Goal: Information Seeking & Learning: Learn about a topic

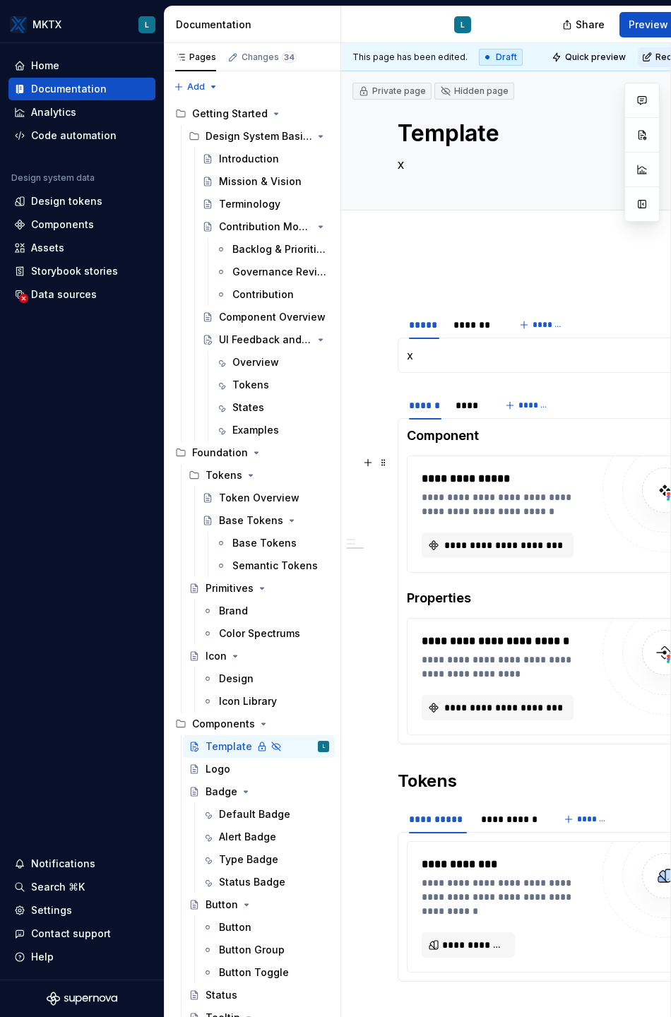
scroll to position [566, 0]
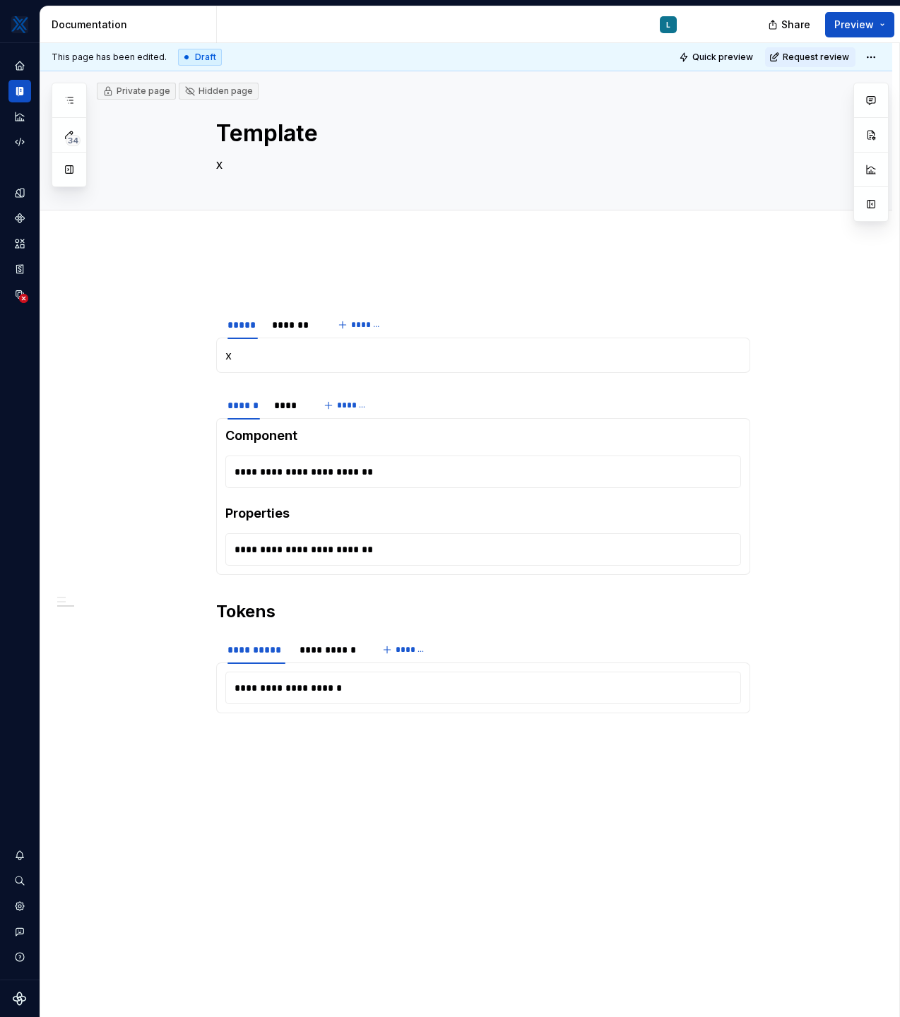
type textarea "*"
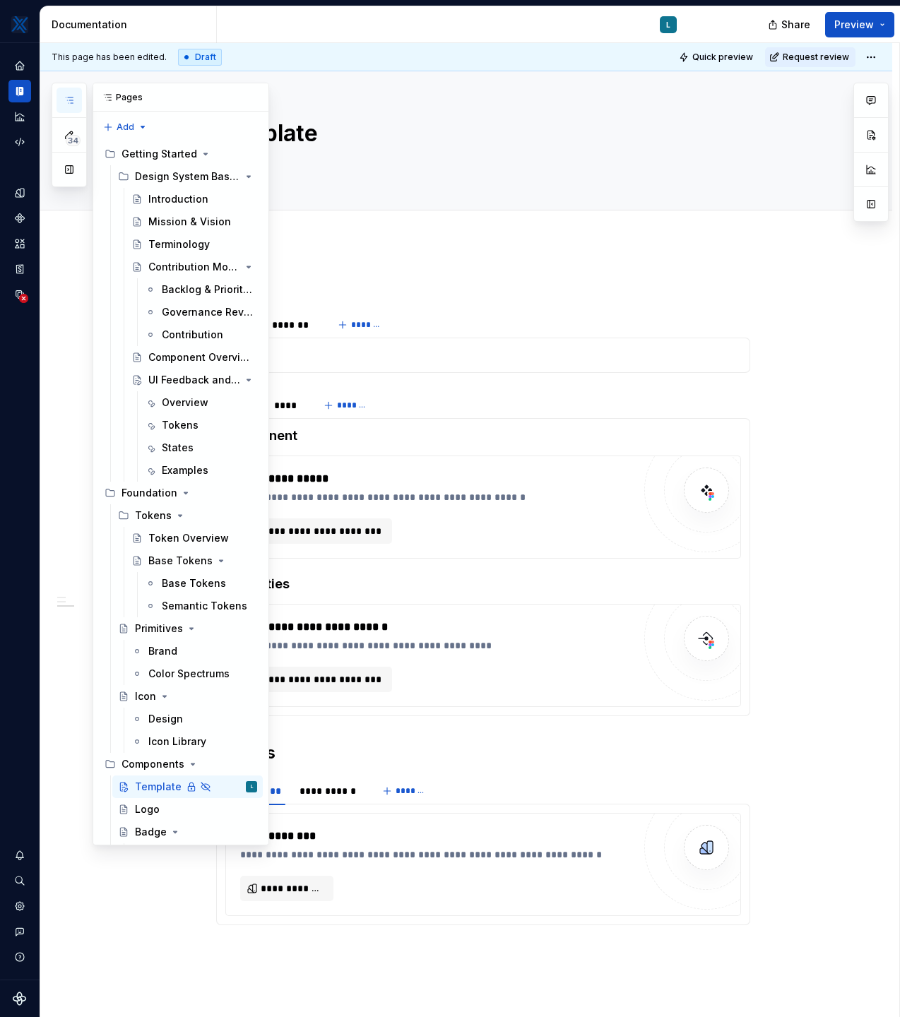
click at [68, 101] on icon "button" at bounding box center [69, 100] width 11 height 11
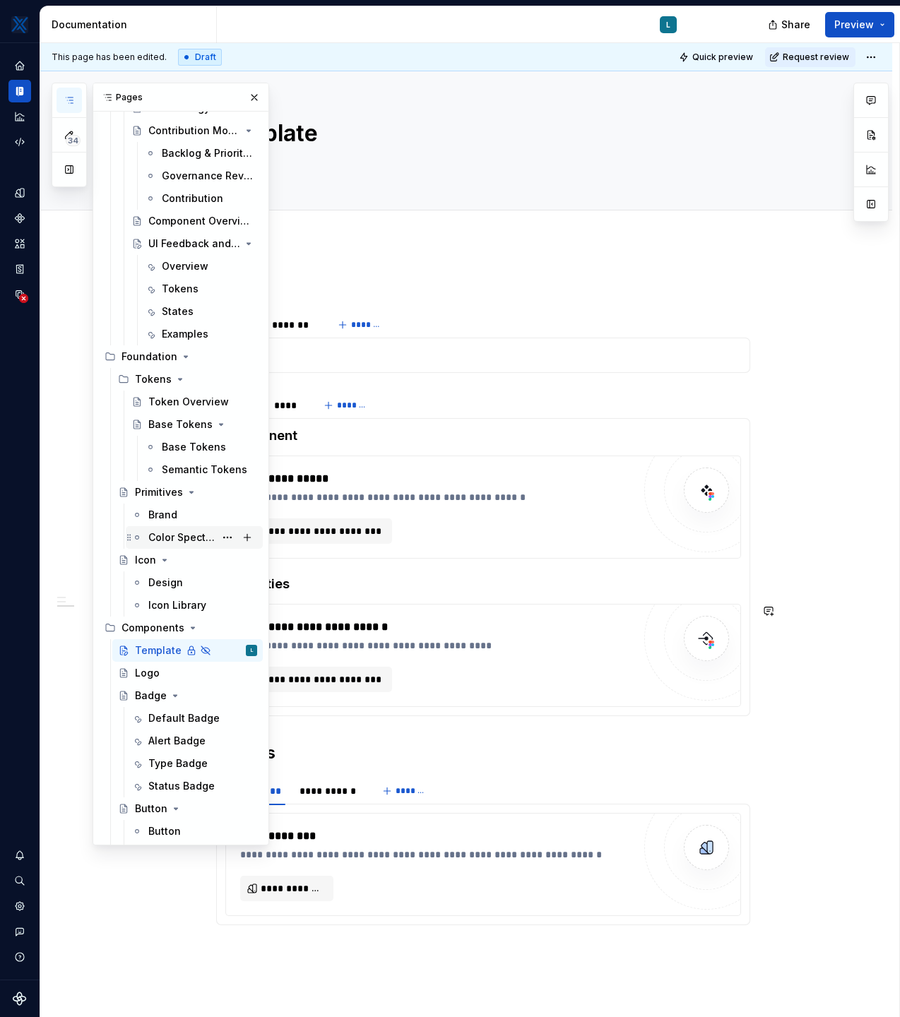
scroll to position [228, 0]
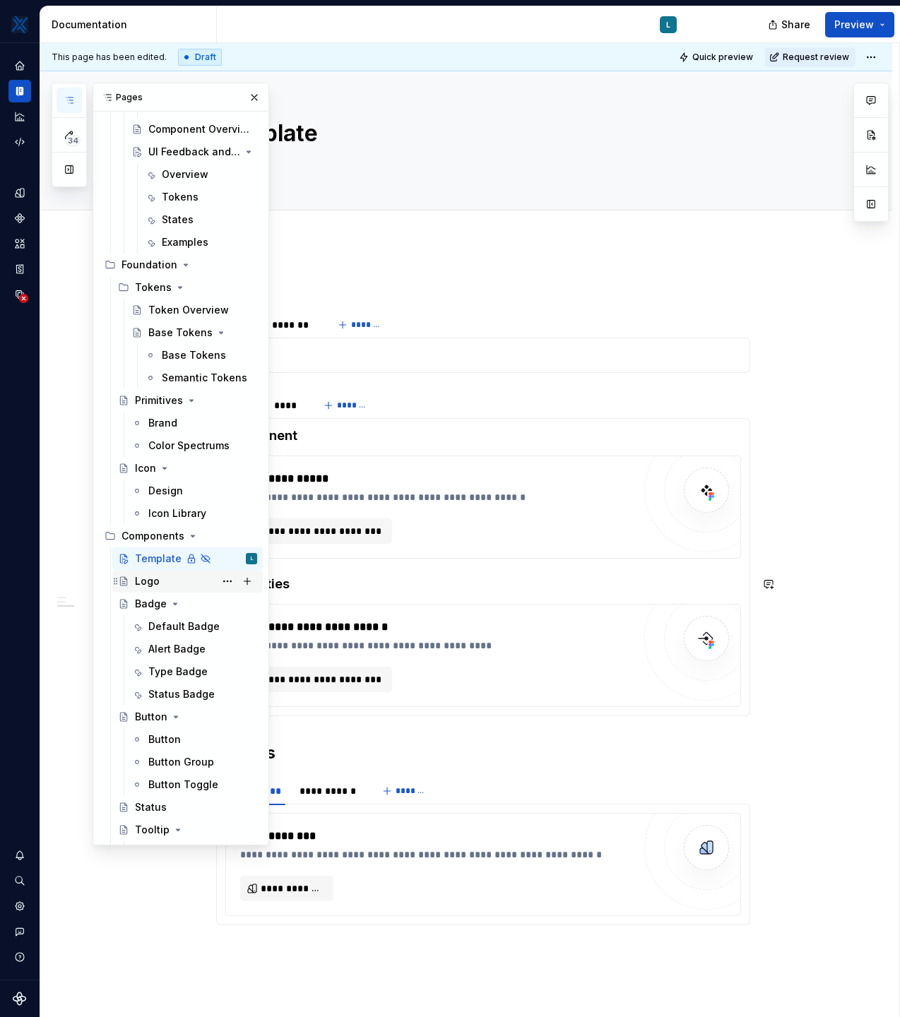
click at [151, 584] on div "Logo" at bounding box center [147, 581] width 25 height 14
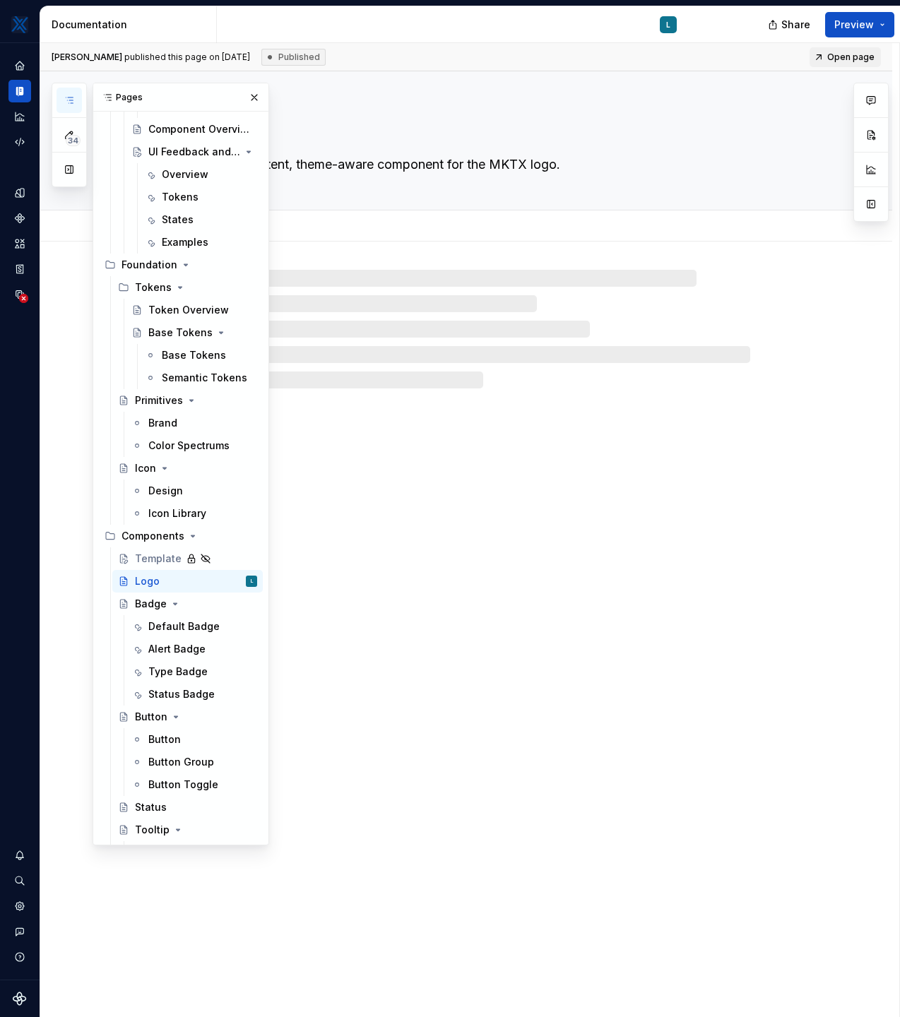
click at [631, 233] on div "Add tab" at bounding box center [483, 226] width 534 height 20
click at [676, 159] on textarea "A consistent, theme-aware component for the MKTX logo." at bounding box center [480, 164] width 534 height 23
click at [66, 172] on button "button" at bounding box center [68, 169] width 25 height 25
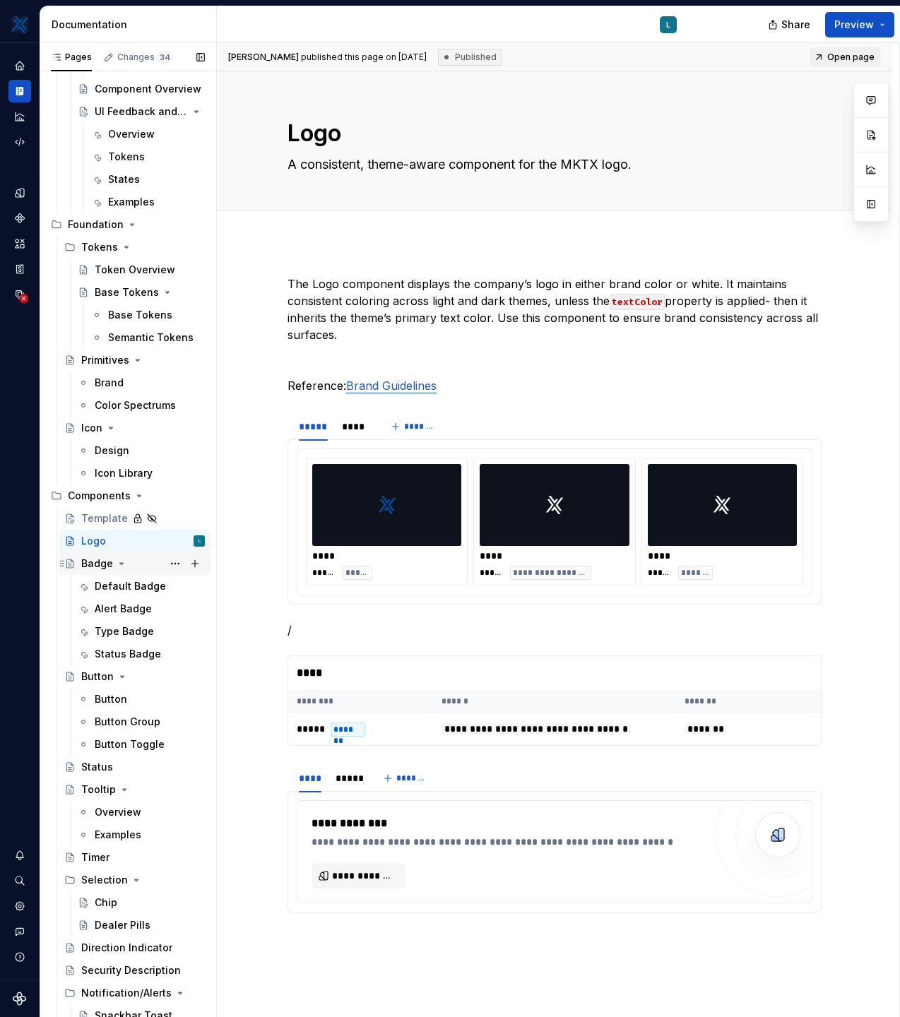
click at [101, 562] on div "Badge" at bounding box center [97, 563] width 32 height 14
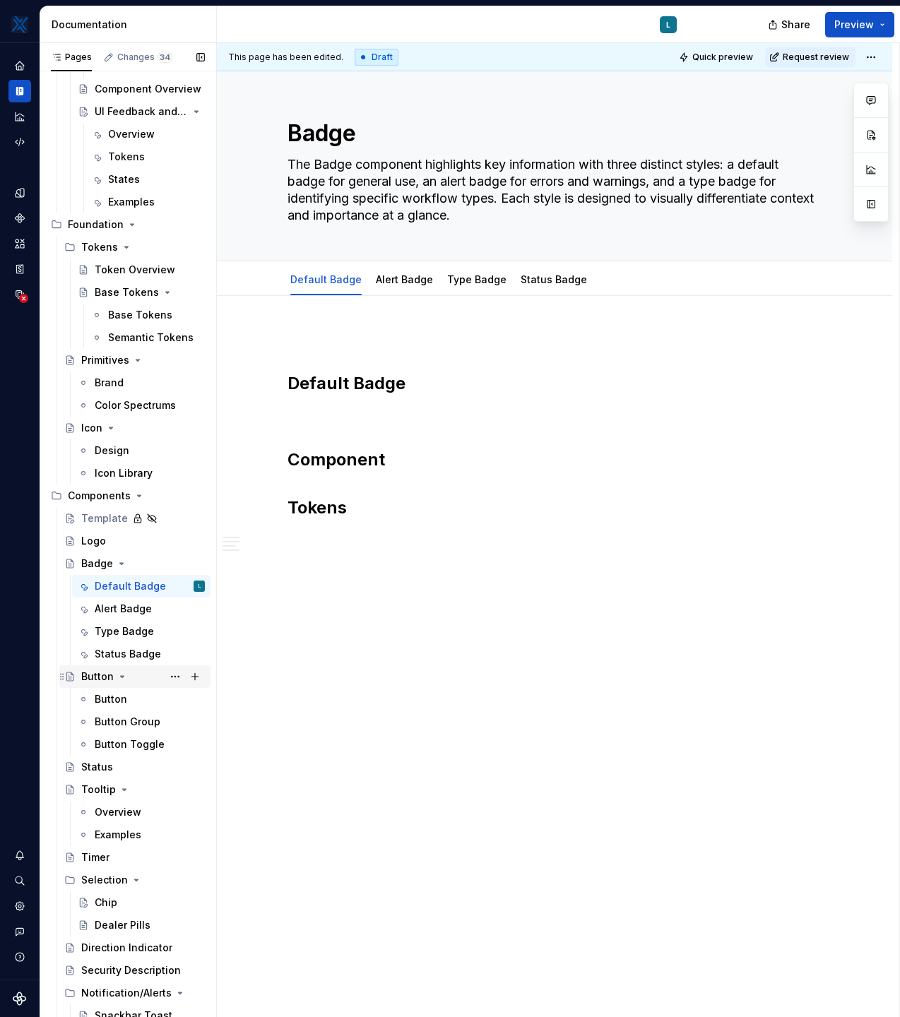
click at [95, 677] on div "Button" at bounding box center [97, 676] width 32 height 14
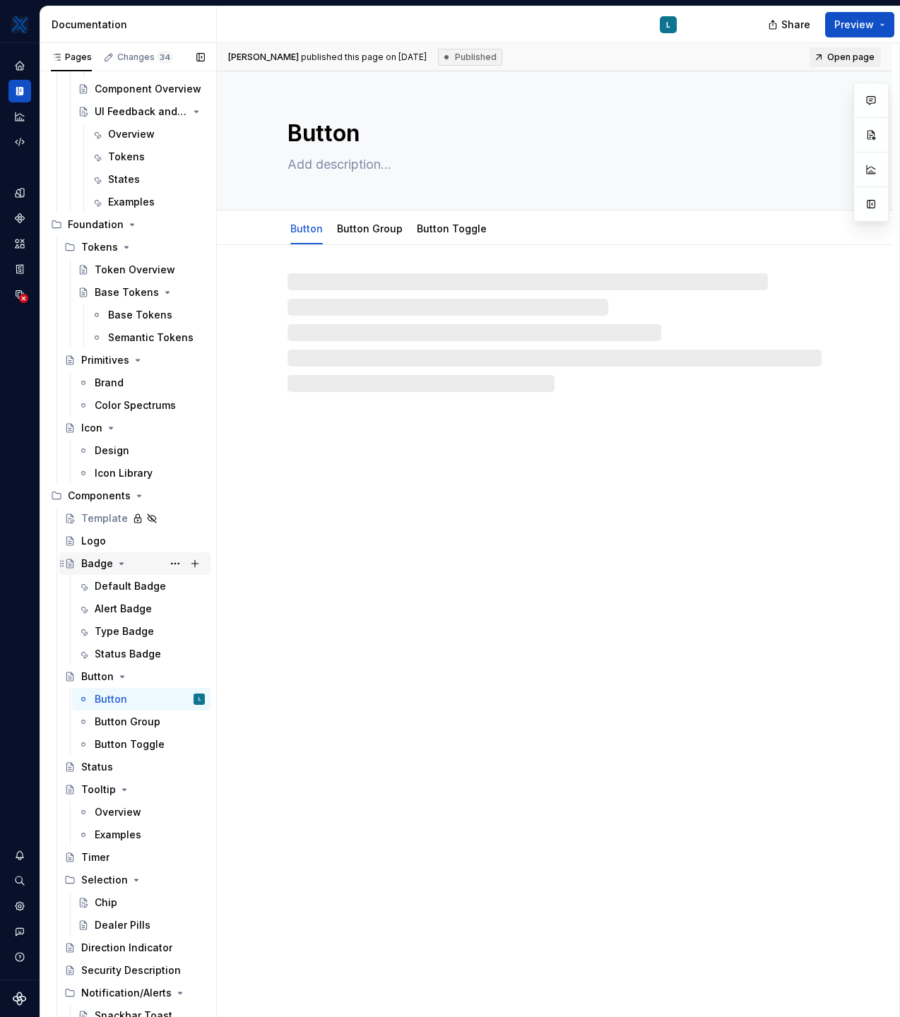
click at [93, 567] on div "Badge" at bounding box center [97, 563] width 32 height 14
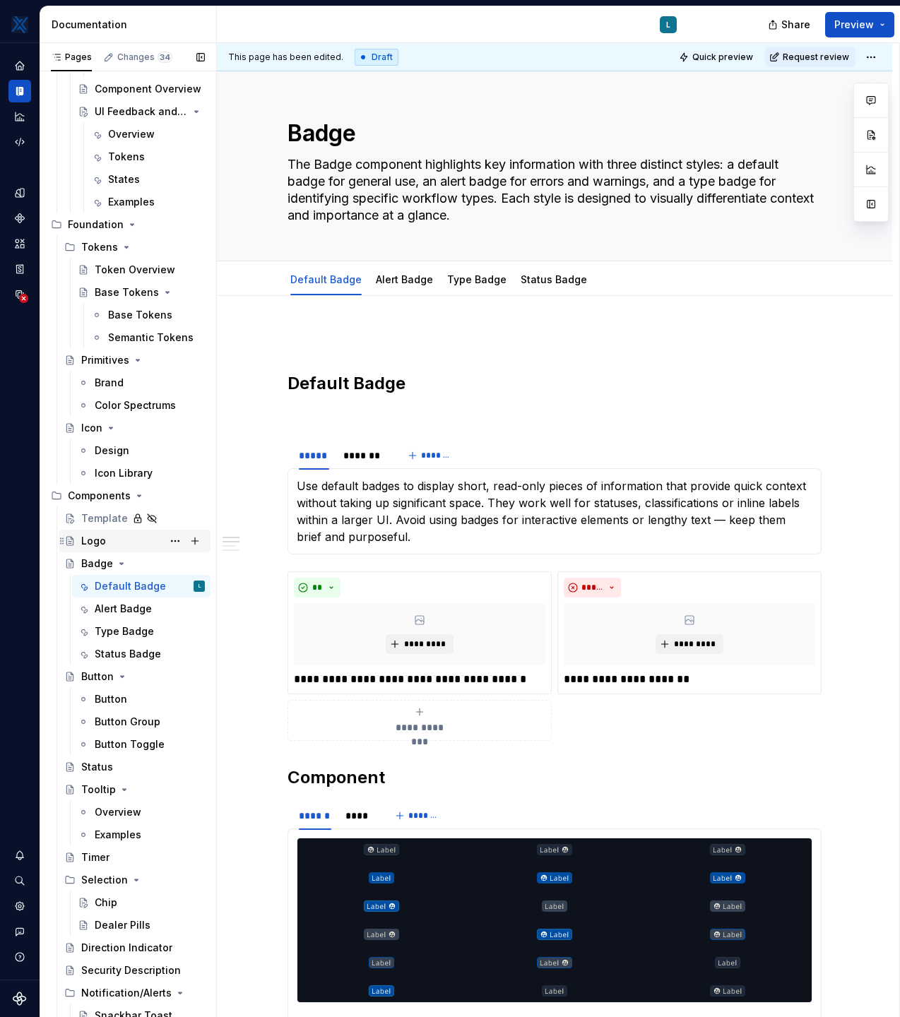
click at [90, 542] on div "Logo" at bounding box center [93, 541] width 25 height 14
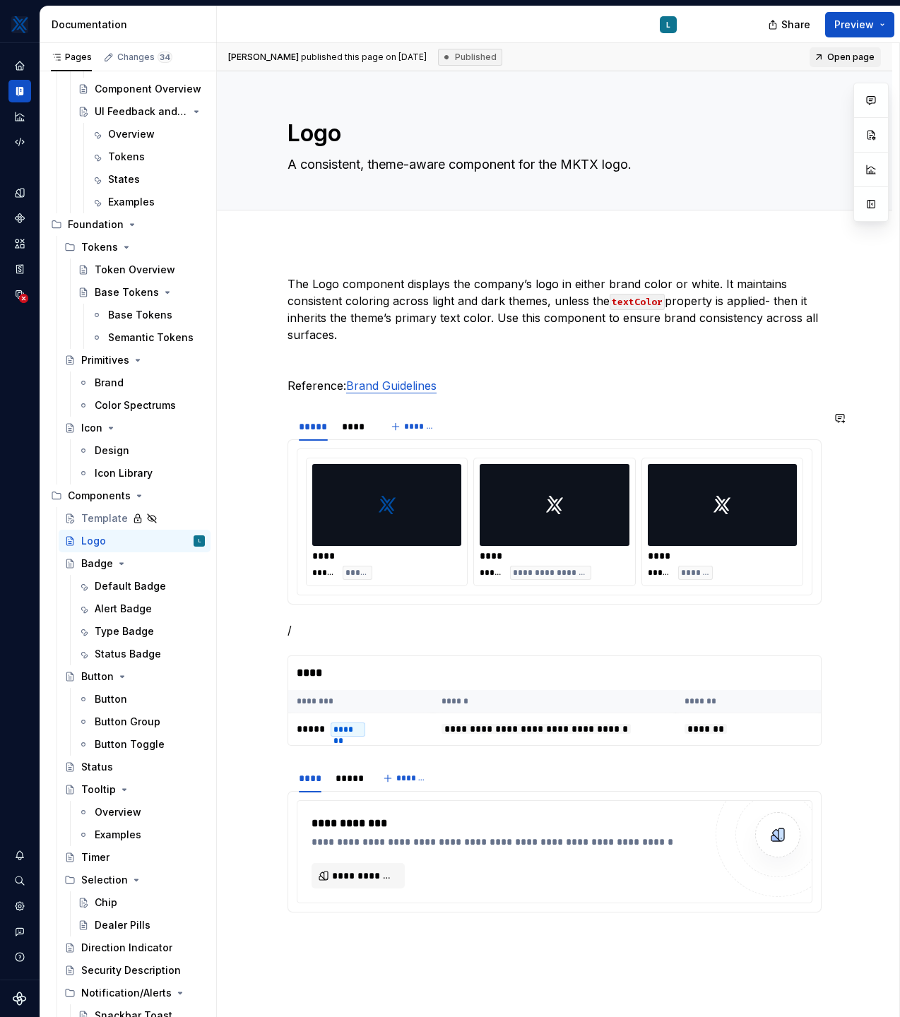
type textarea "*"
